Goal: Task Accomplishment & Management: Complete application form

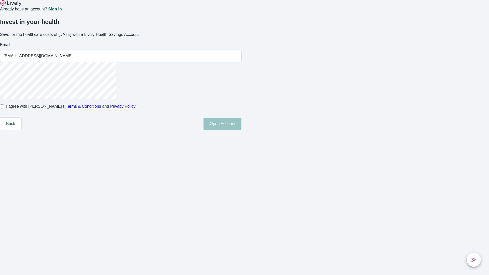
click at [4, 108] on input "I agree with Lively’s Terms & Conditions and Privacy Policy" at bounding box center [2, 106] width 4 height 4
checkbox input "true"
click at [241, 130] on button "Open Account" at bounding box center [222, 124] width 38 height 12
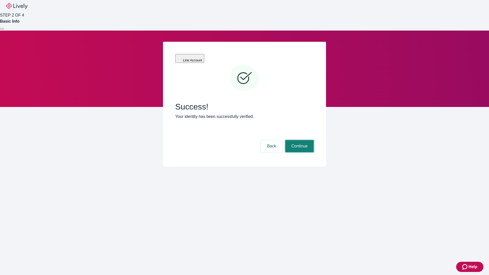
click at [299, 140] on button "Continue" at bounding box center [299, 146] width 29 height 12
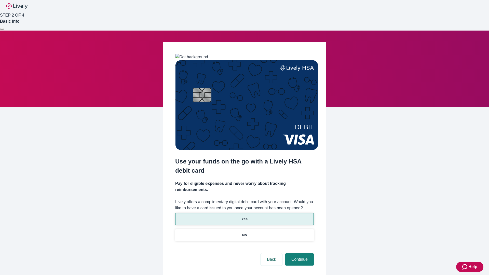
click at [244, 216] on p "Yes" at bounding box center [244, 218] width 6 height 5
click at [299, 253] on button "Continue" at bounding box center [299, 259] width 29 height 12
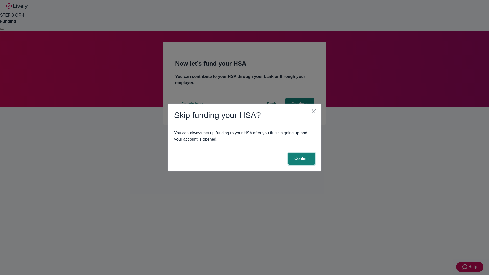
click at [301, 159] on button "Confirm" at bounding box center [301, 158] width 26 height 12
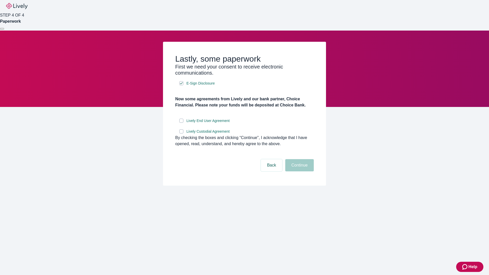
click at [181, 123] on input "Lively End User Agreement" at bounding box center [181, 121] width 4 height 4
checkbox input "true"
click at [181, 133] on input "Lively Custodial Agreement" at bounding box center [181, 131] width 4 height 4
checkbox input "true"
click at [299, 171] on button "Continue" at bounding box center [299, 165] width 29 height 12
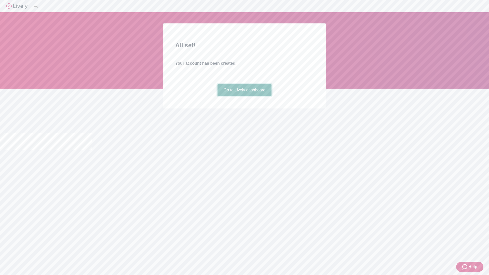
click at [244, 96] on link "Go to Lively dashboard" at bounding box center [244, 90] width 54 height 12
